Goal: Task Accomplishment & Management: Complete application form

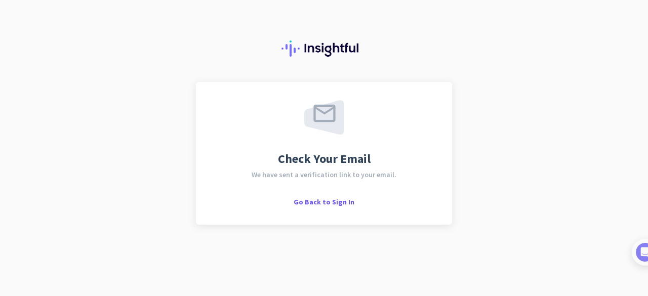
click at [333, 194] on div "Check Your Email We have sent a verification link to your email. Go Back to Sig…" at bounding box center [324, 153] width 220 height 106
click at [336, 206] on div "Check Your Email We have sent a verification link to your email. Go Back to Sig…" at bounding box center [324, 153] width 256 height 143
click at [337, 205] on span "Go Back to Sign In" at bounding box center [324, 201] width 61 height 9
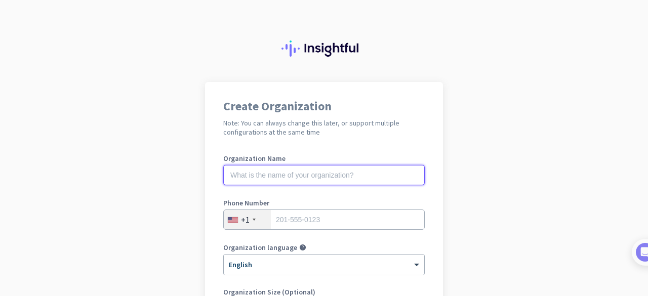
click at [283, 176] on input "text" at bounding box center [323, 175] width 201 height 20
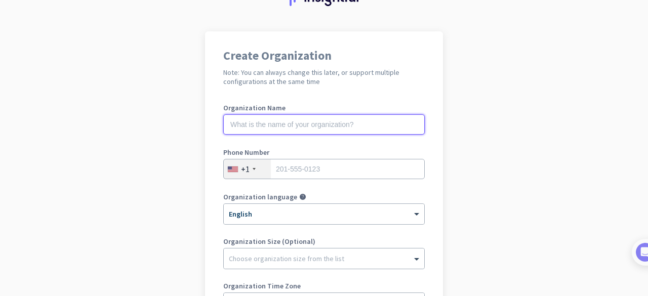
scroll to position [101, 0]
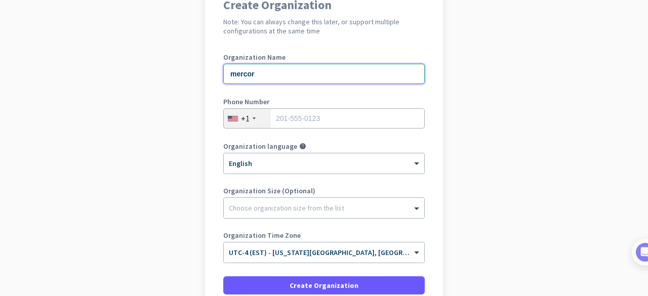
type input "mercor"
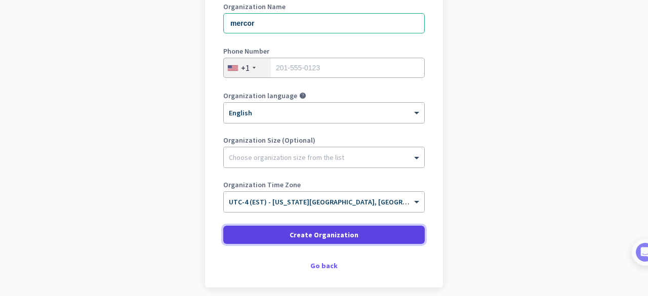
click at [284, 233] on span at bounding box center [323, 235] width 201 height 24
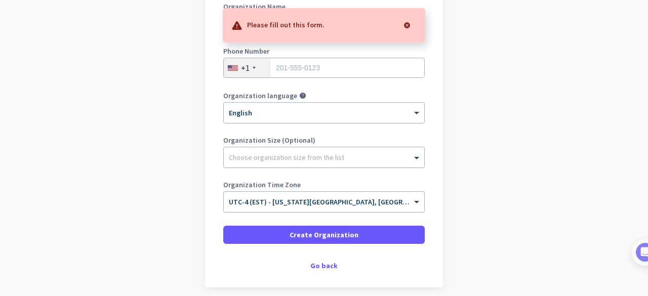
click at [403, 28] on div at bounding box center [407, 25] width 20 height 20
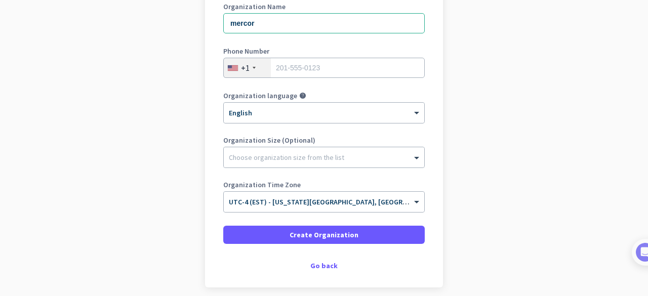
scroll to position [194, 0]
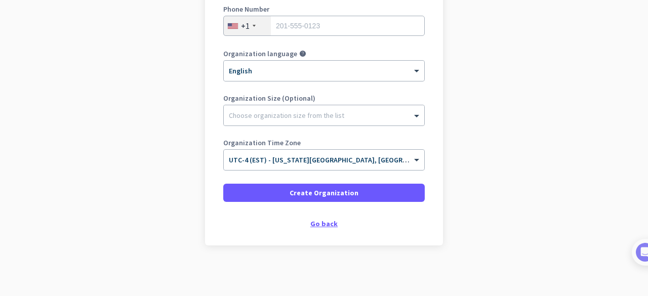
click at [328, 224] on div "Go back" at bounding box center [323, 223] width 201 height 7
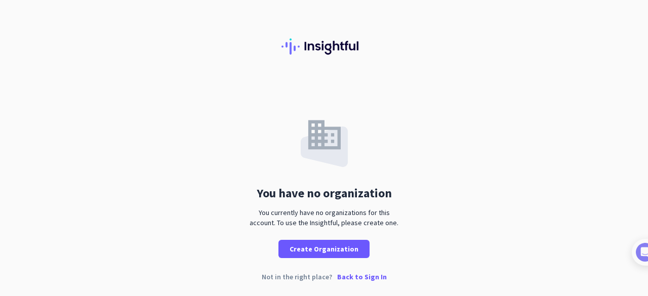
scroll to position [3, 0]
click at [351, 280] on p "Back to Sign In" at bounding box center [362, 276] width 50 height 7
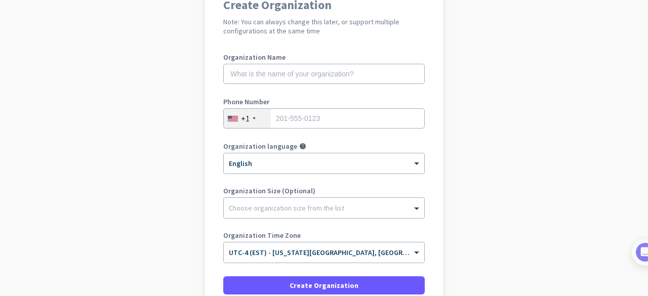
scroll to position [194, 0]
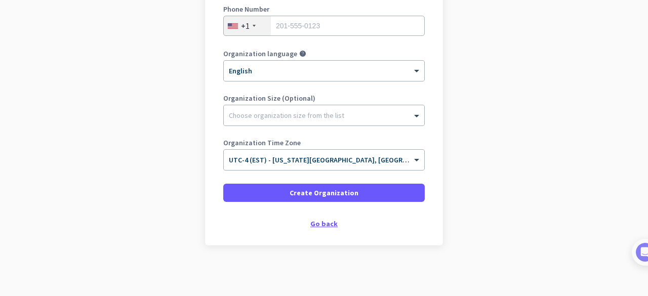
click at [313, 225] on div "Go back" at bounding box center [323, 223] width 201 height 7
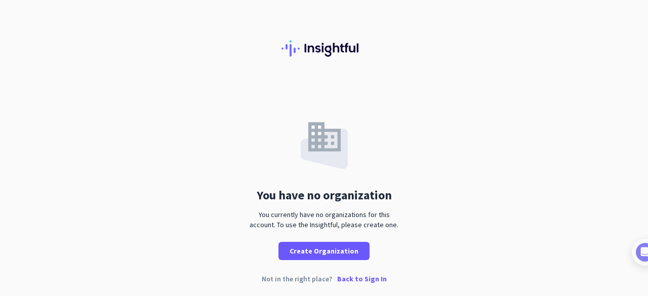
scroll to position [3, 0]
